Goal: Transaction & Acquisition: Purchase product/service

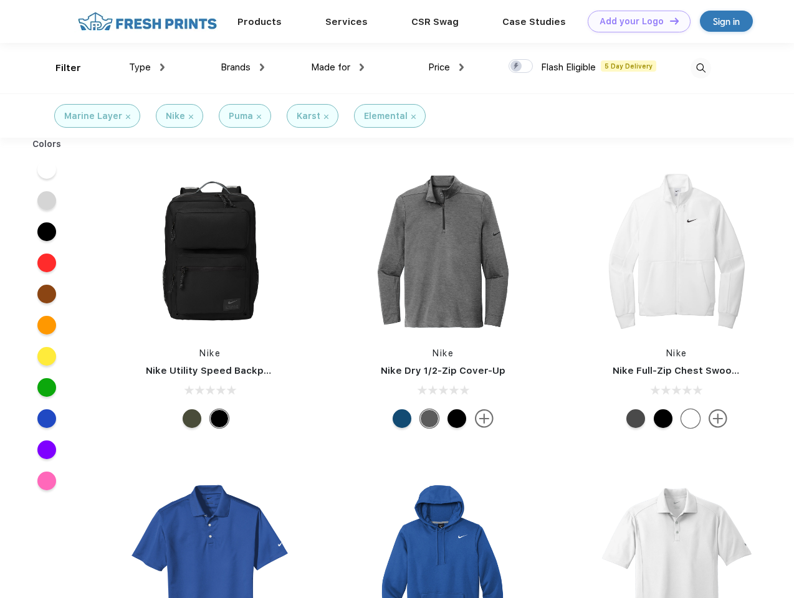
click at [634, 21] on link "Add your Logo Design Tool" at bounding box center [638, 22] width 103 height 22
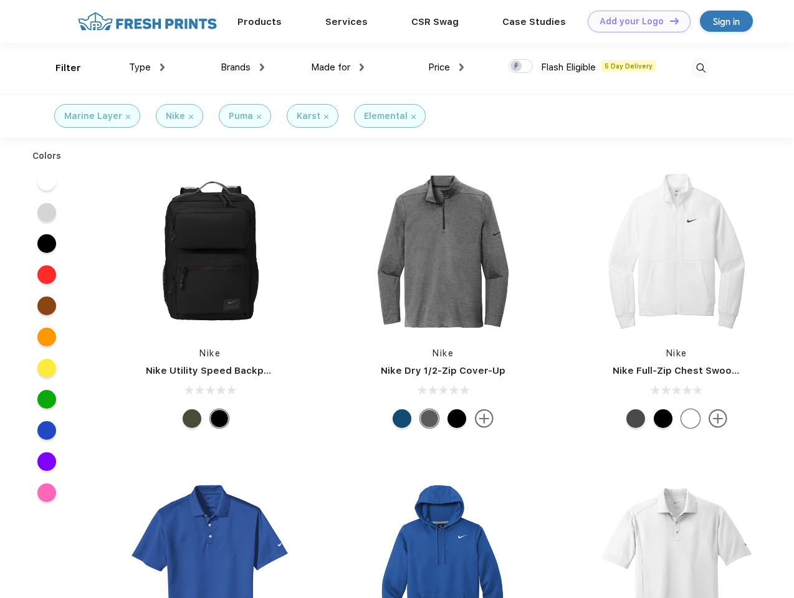
click at [0, 0] on div "Design Tool" at bounding box center [0, 0] width 0 height 0
click at [668, 21] on link "Add your Logo Design Tool" at bounding box center [638, 22] width 103 height 22
click at [60, 68] on div "Filter" at bounding box center [68, 68] width 26 height 14
click at [147, 67] on span "Type" at bounding box center [140, 67] width 22 height 11
click at [242, 67] on span "Brands" at bounding box center [235, 67] width 30 height 11
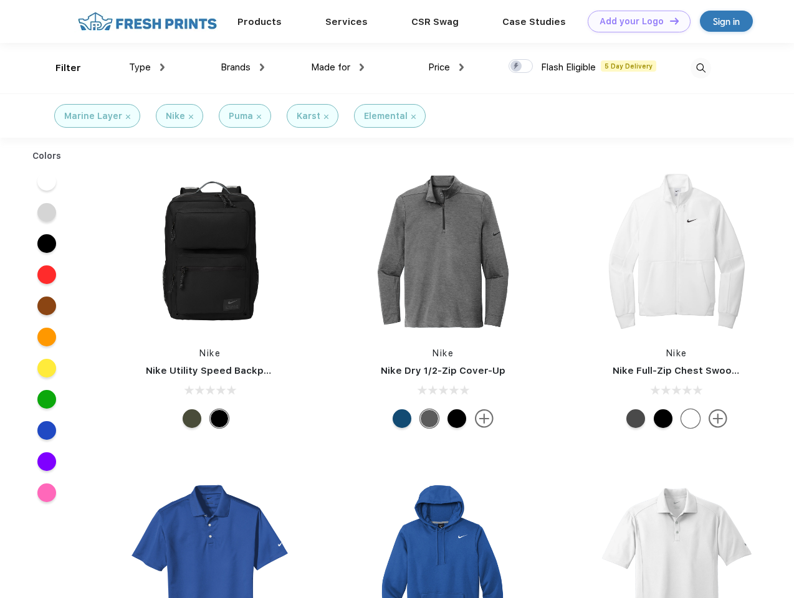
click at [338, 67] on span "Made for" at bounding box center [330, 67] width 39 height 11
click at [446, 67] on span "Price" at bounding box center [439, 67] width 22 height 11
click at [521, 67] on div at bounding box center [520, 66] width 24 height 14
click at [516, 67] on input "checkbox" at bounding box center [512, 63] width 8 height 8
click at [700, 68] on img at bounding box center [700, 68] width 21 height 21
